Goal: Information Seeking & Learning: Find specific page/section

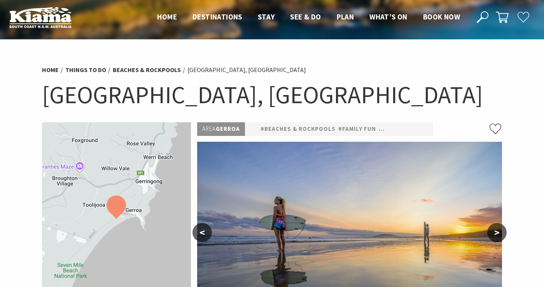
scroll to position [3, 0]
click at [486, 14] on icon at bounding box center [483, 17] width 12 height 12
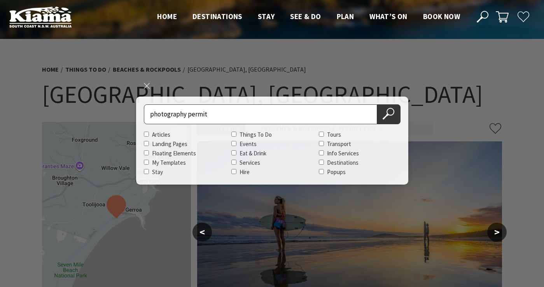
type input "photography permit"
click at [389, 114] on button "Search Now" at bounding box center [388, 114] width 23 height 20
click at [387, 114] on icon at bounding box center [389, 114] width 12 height 12
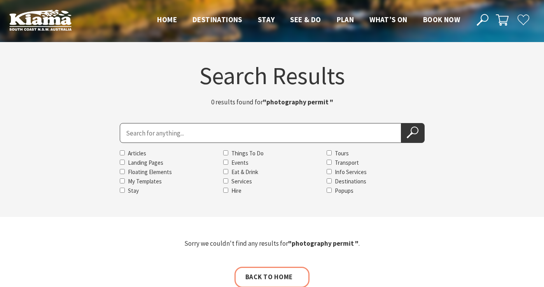
click at [321, 140] on input "Search for" at bounding box center [261, 133] width 282 height 20
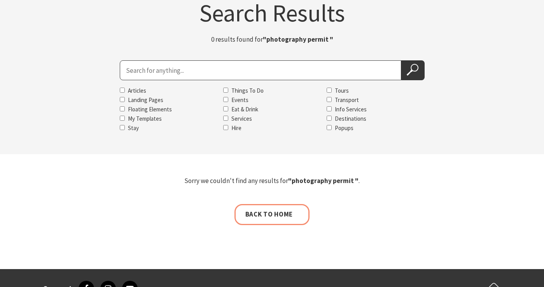
scroll to position [18, 0]
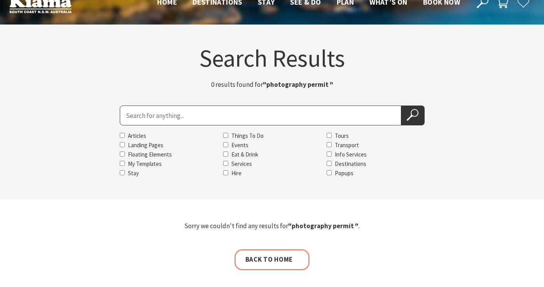
click at [239, 173] on label "Hire" at bounding box center [237, 172] width 10 height 7
click at [228, 173] on input "Hire" at bounding box center [225, 172] width 5 height 5
checkbox input "true"
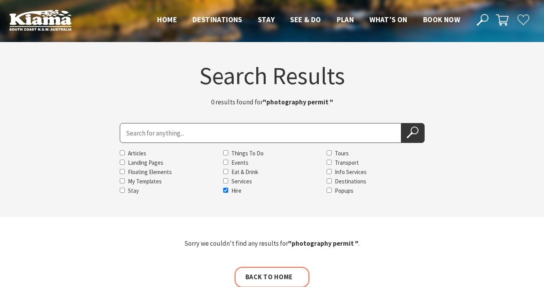
scroll to position [0, 0]
click at [162, 19] on span "Home" at bounding box center [167, 19] width 20 height 9
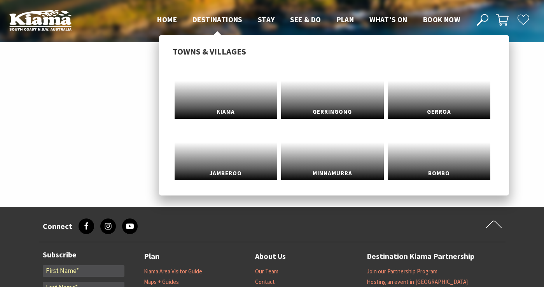
click at [215, 19] on span "Destinations" at bounding box center [218, 19] width 50 height 9
